Goal: Task Accomplishment & Management: Use online tool/utility

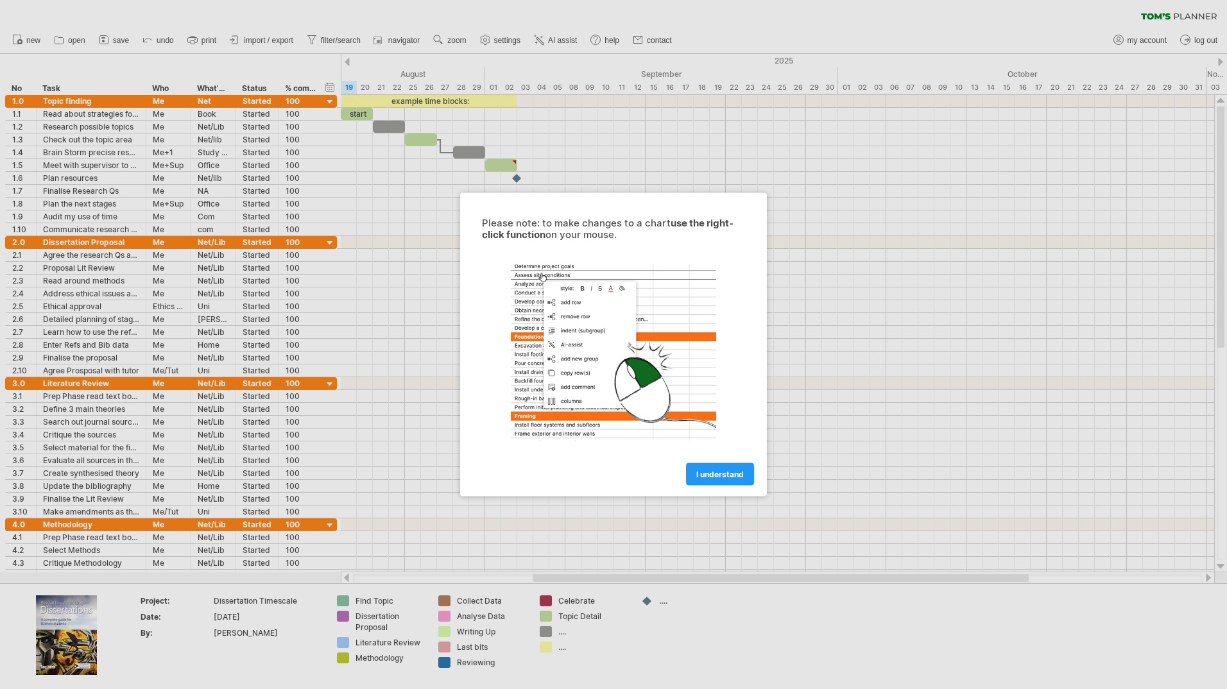
click at [712, 479] on link "I understand" at bounding box center [720, 474] width 68 height 22
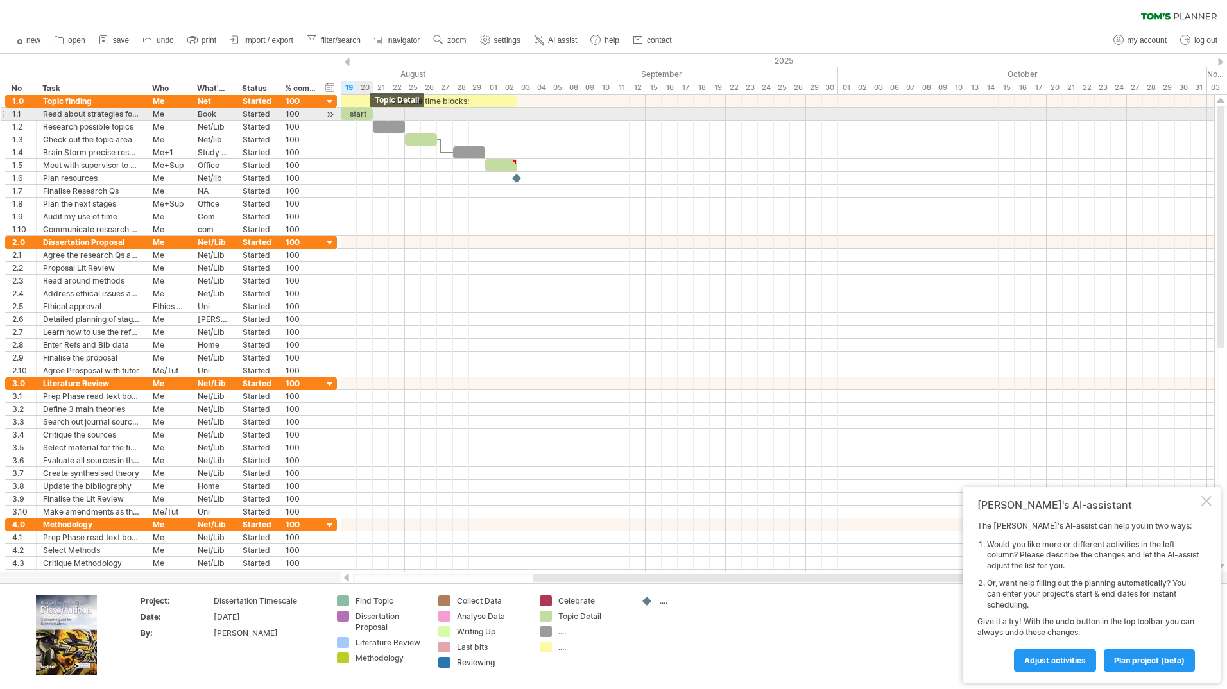
click at [359, 112] on div "start" at bounding box center [357, 114] width 32 height 12
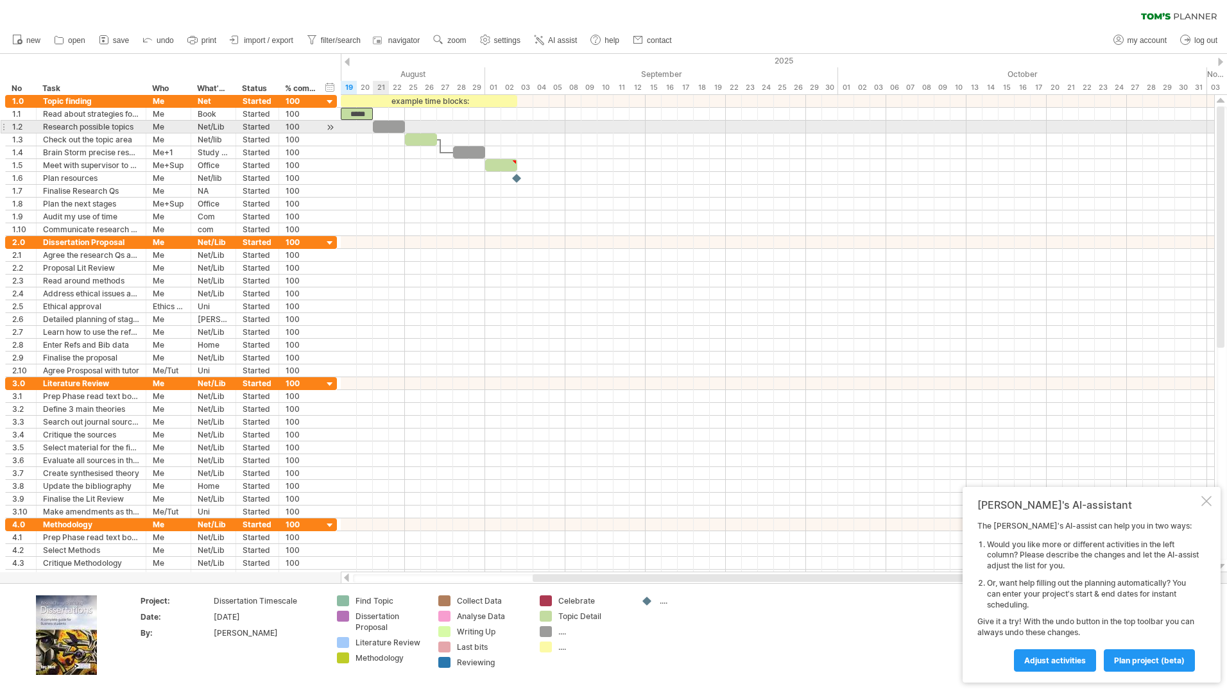
click at [385, 126] on div at bounding box center [389, 127] width 32 height 12
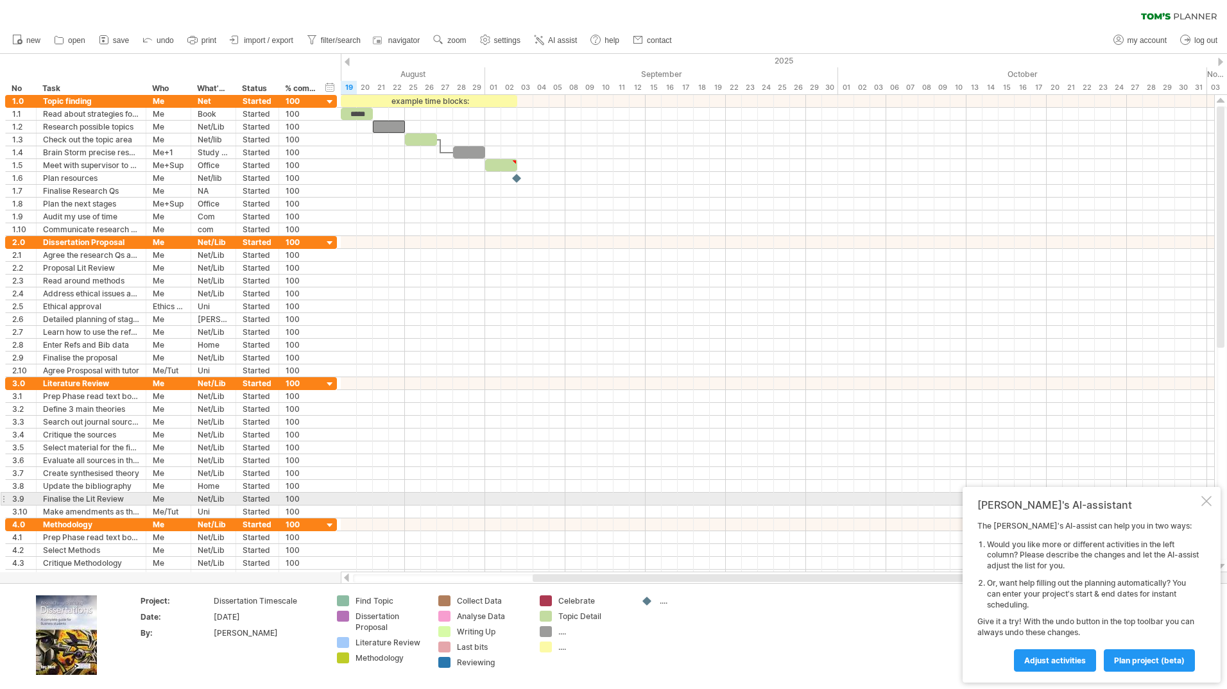
click at [1210, 500] on div at bounding box center [1206, 501] width 10 height 10
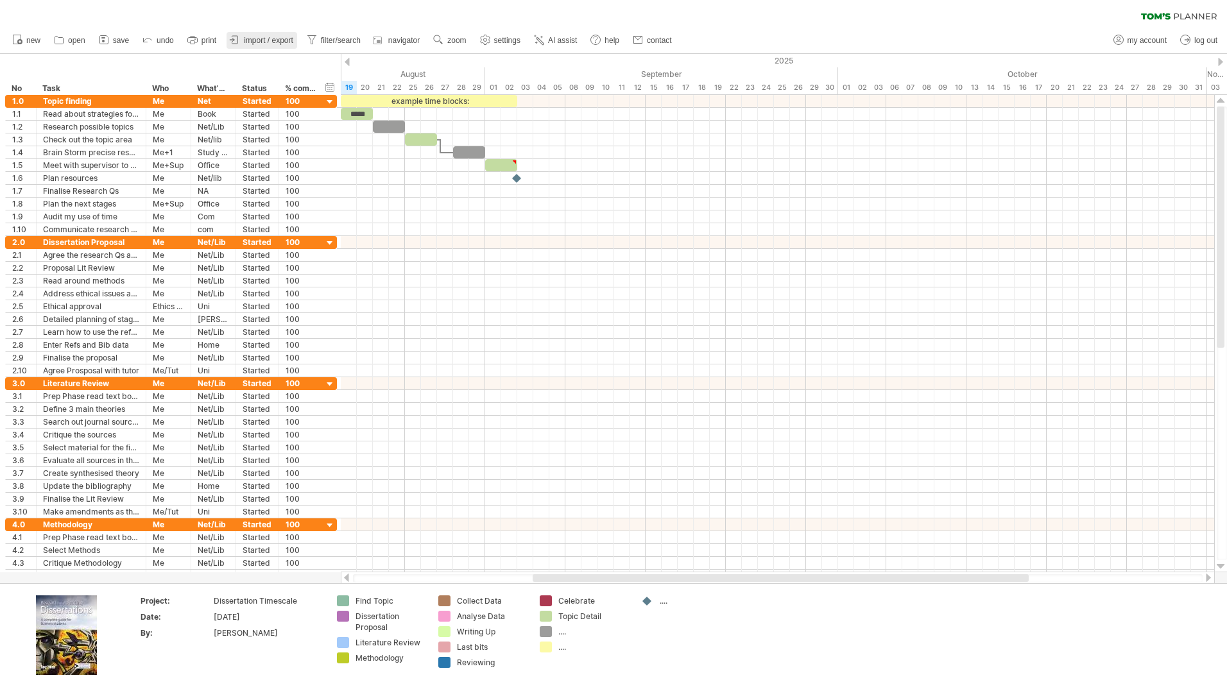
click at [269, 39] on span "import / export" at bounding box center [268, 40] width 49 height 9
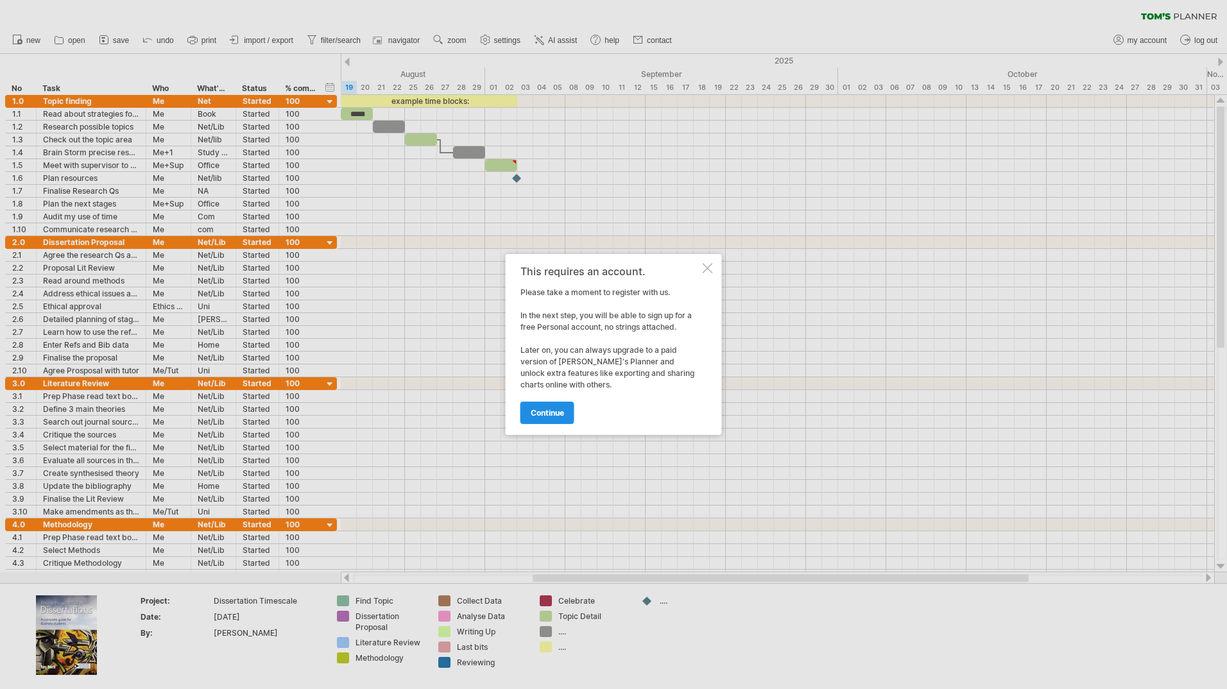
click at [545, 409] on span "continue" at bounding box center [547, 413] width 33 height 10
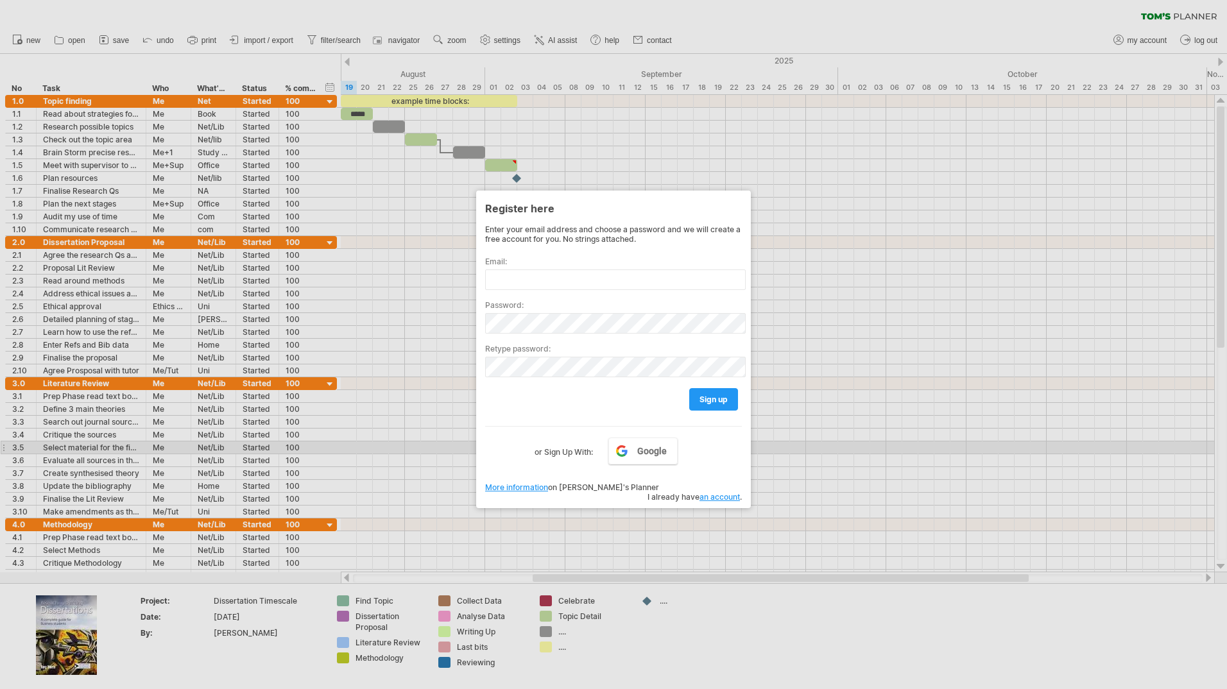
click at [819, 445] on div at bounding box center [613, 344] width 1227 height 689
click at [634, 454] on link "Google" at bounding box center [642, 451] width 69 height 27
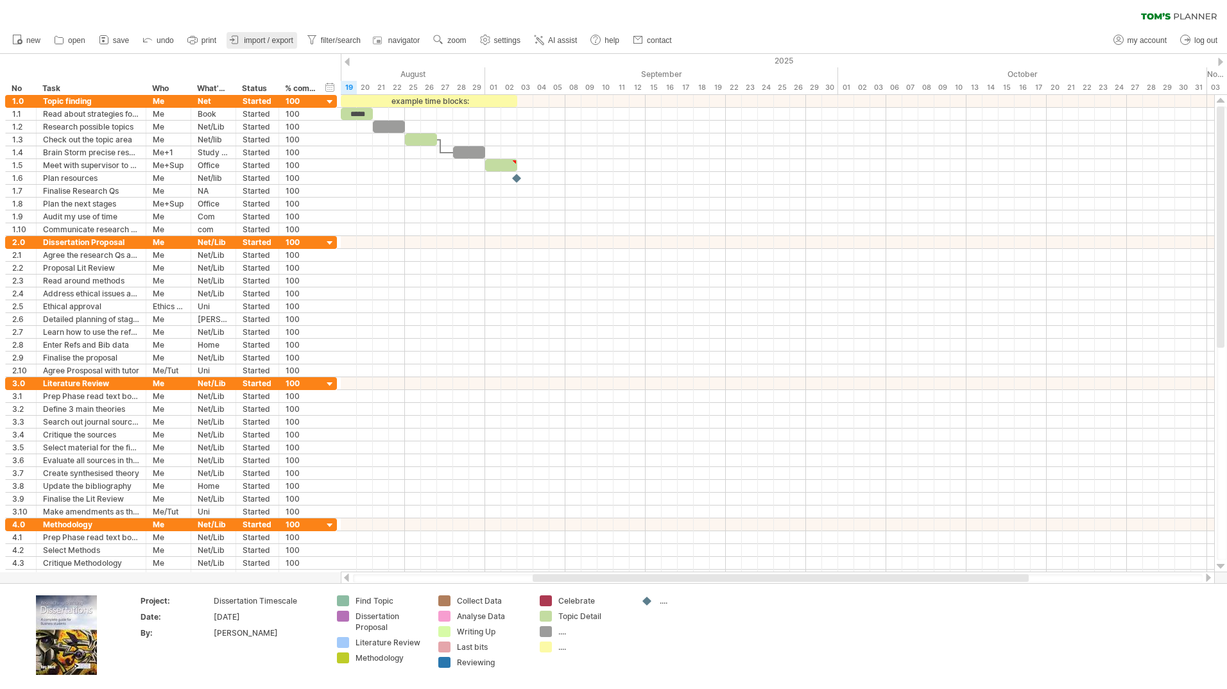
click at [259, 36] on span "import / export" at bounding box center [268, 40] width 49 height 9
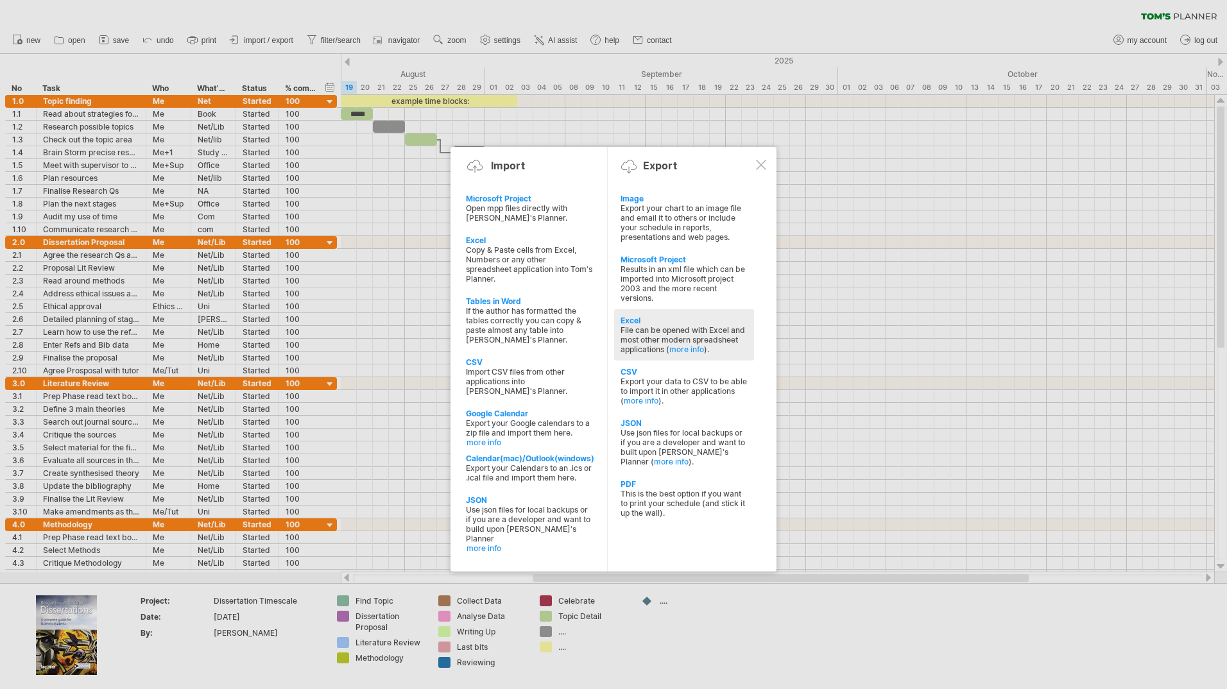
click at [692, 332] on div "File can be opened with Excel and most other modern spreadsheet applications ( …" at bounding box center [683, 339] width 127 height 29
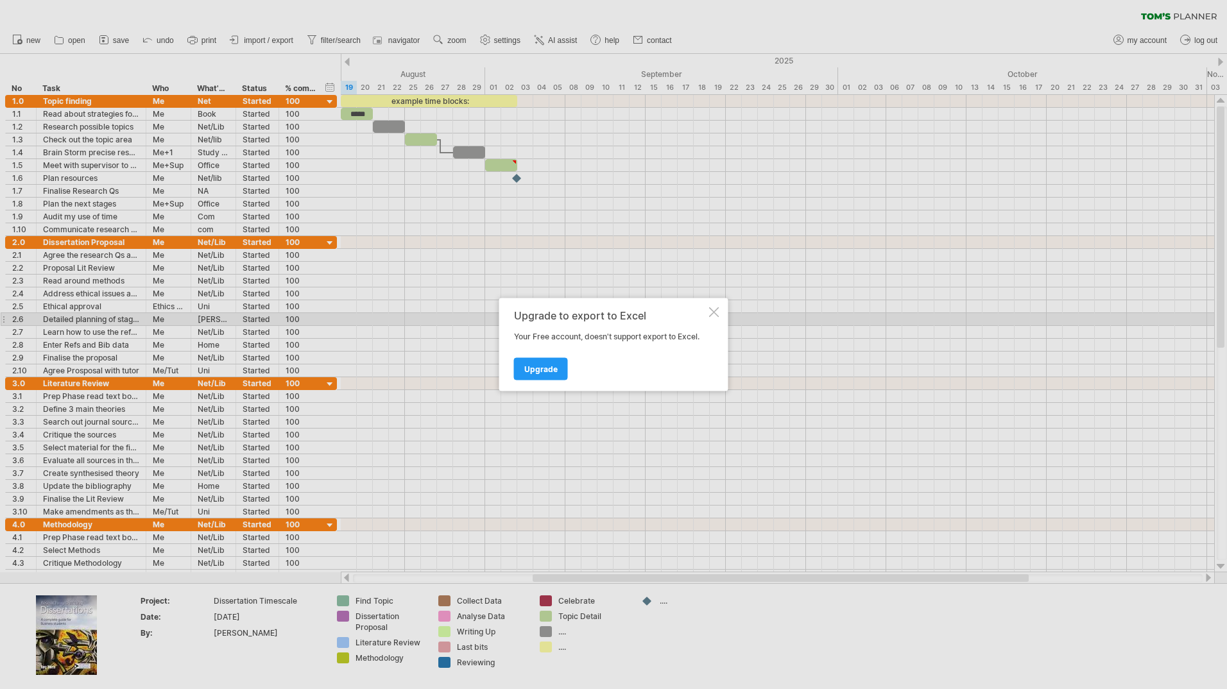
click at [712, 314] on div at bounding box center [714, 312] width 10 height 10
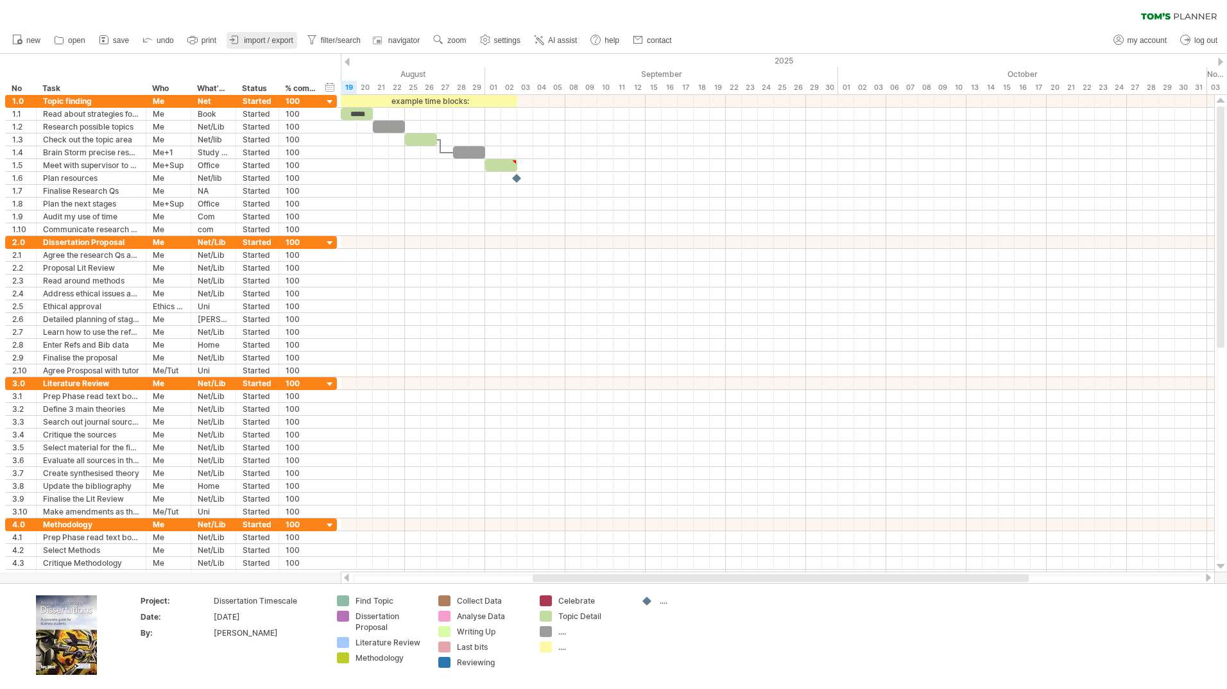
click at [260, 42] on span "import / export" at bounding box center [268, 40] width 49 height 9
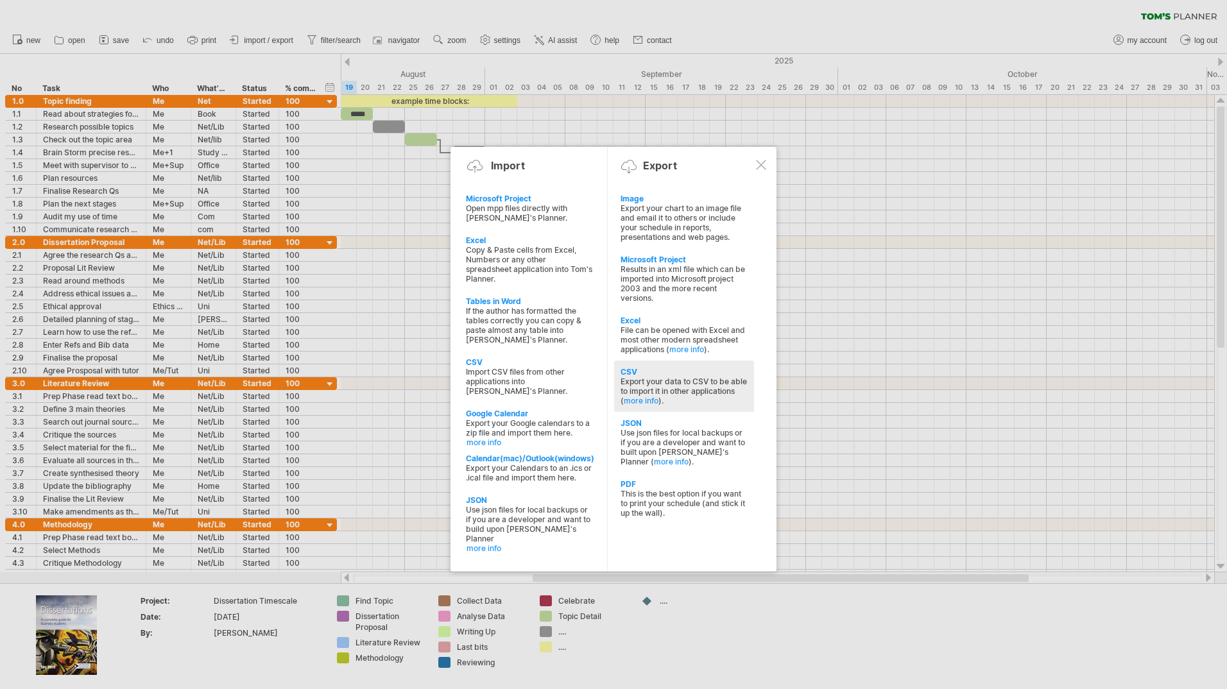
click at [660, 390] on div "Export your data to CSV to be able to import it in other applications ( more in…" at bounding box center [683, 391] width 127 height 29
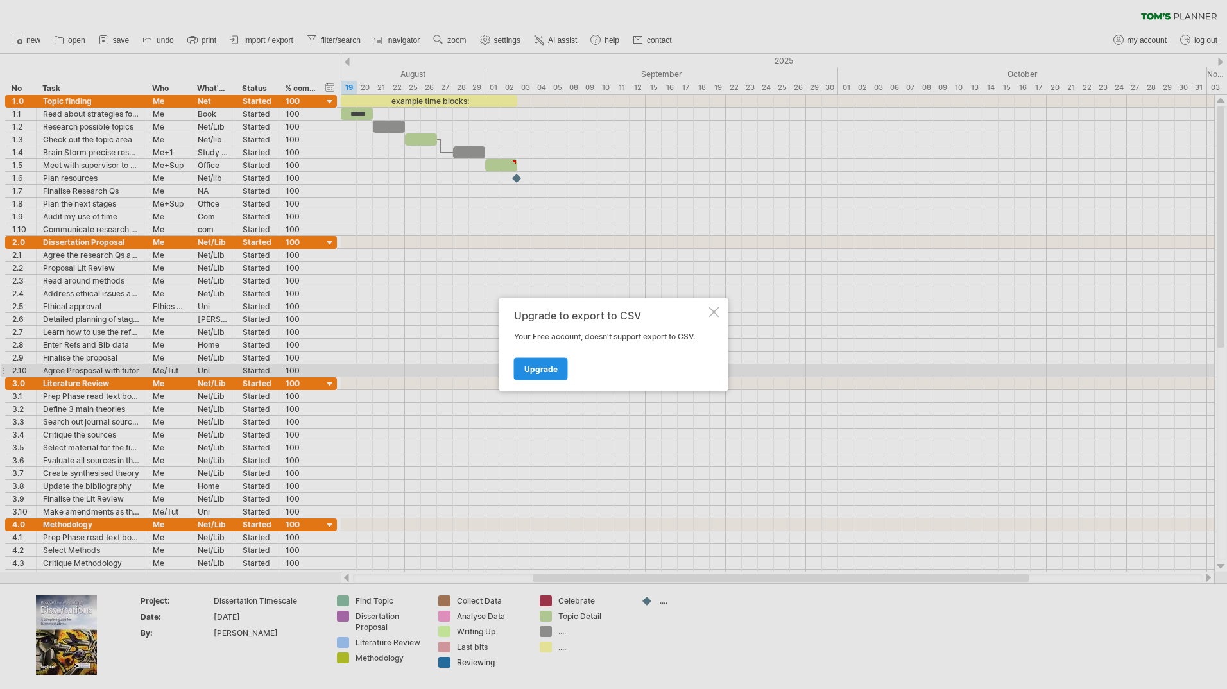
click at [540, 371] on span "Upgrade" at bounding box center [540, 369] width 33 height 10
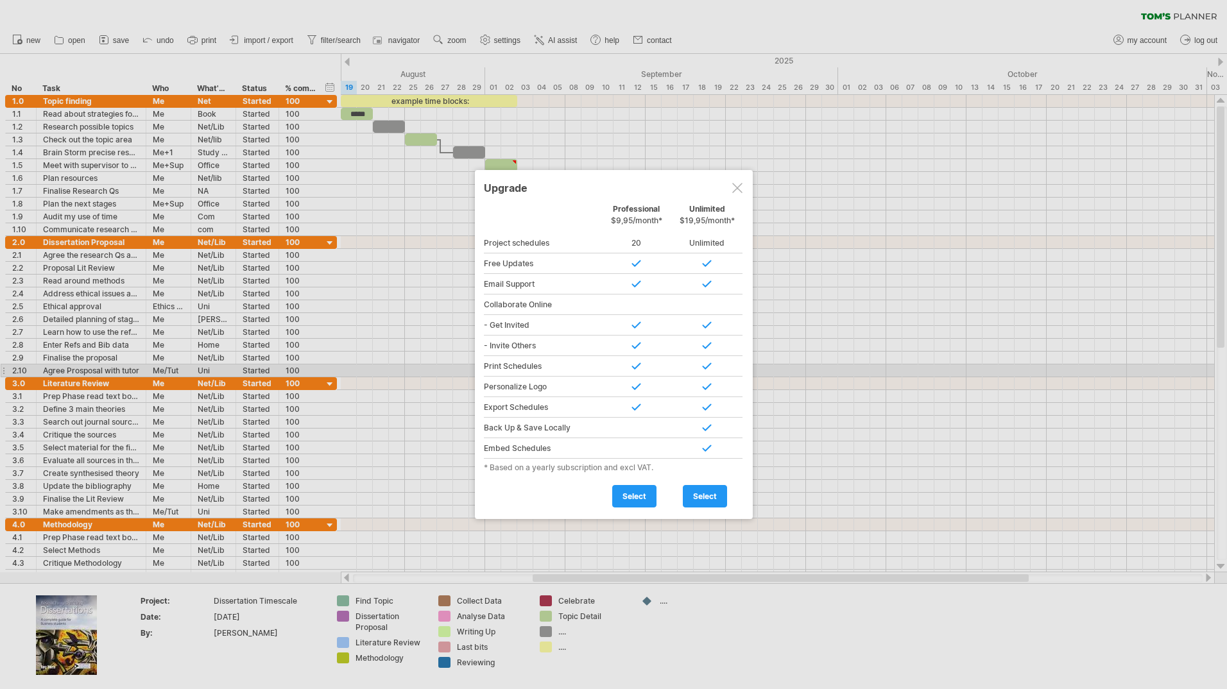
click at [740, 190] on div at bounding box center [737, 188] width 10 height 10
